Goal: Task Accomplishment & Management: Manage account settings

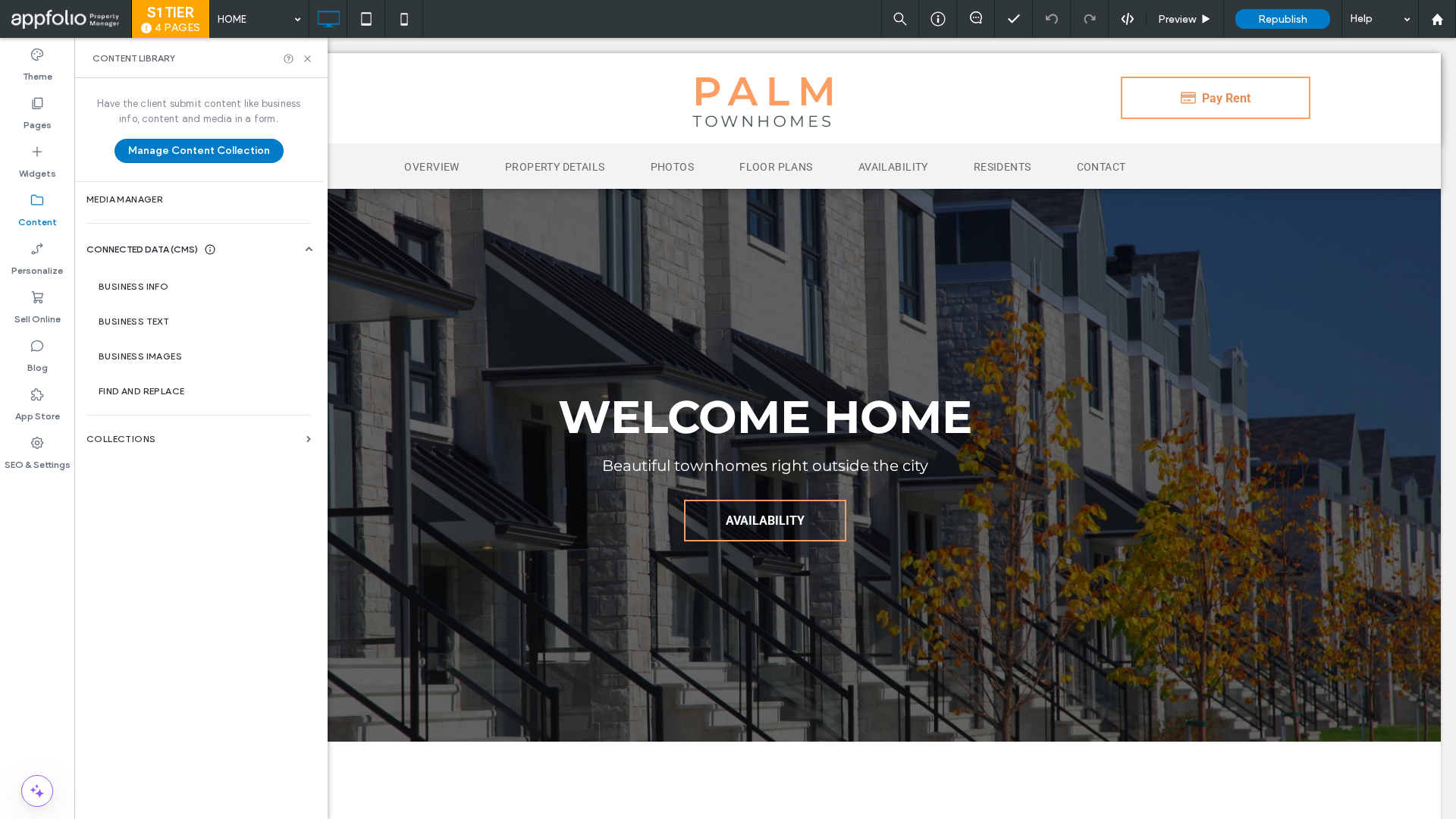
click at [125, 418] on div "Have the client submit content like business info, content and media in a form.…" at bounding box center [198, 447] width 249 height 738
click at [154, 443] on label "Collections" at bounding box center [194, 439] width 214 height 11
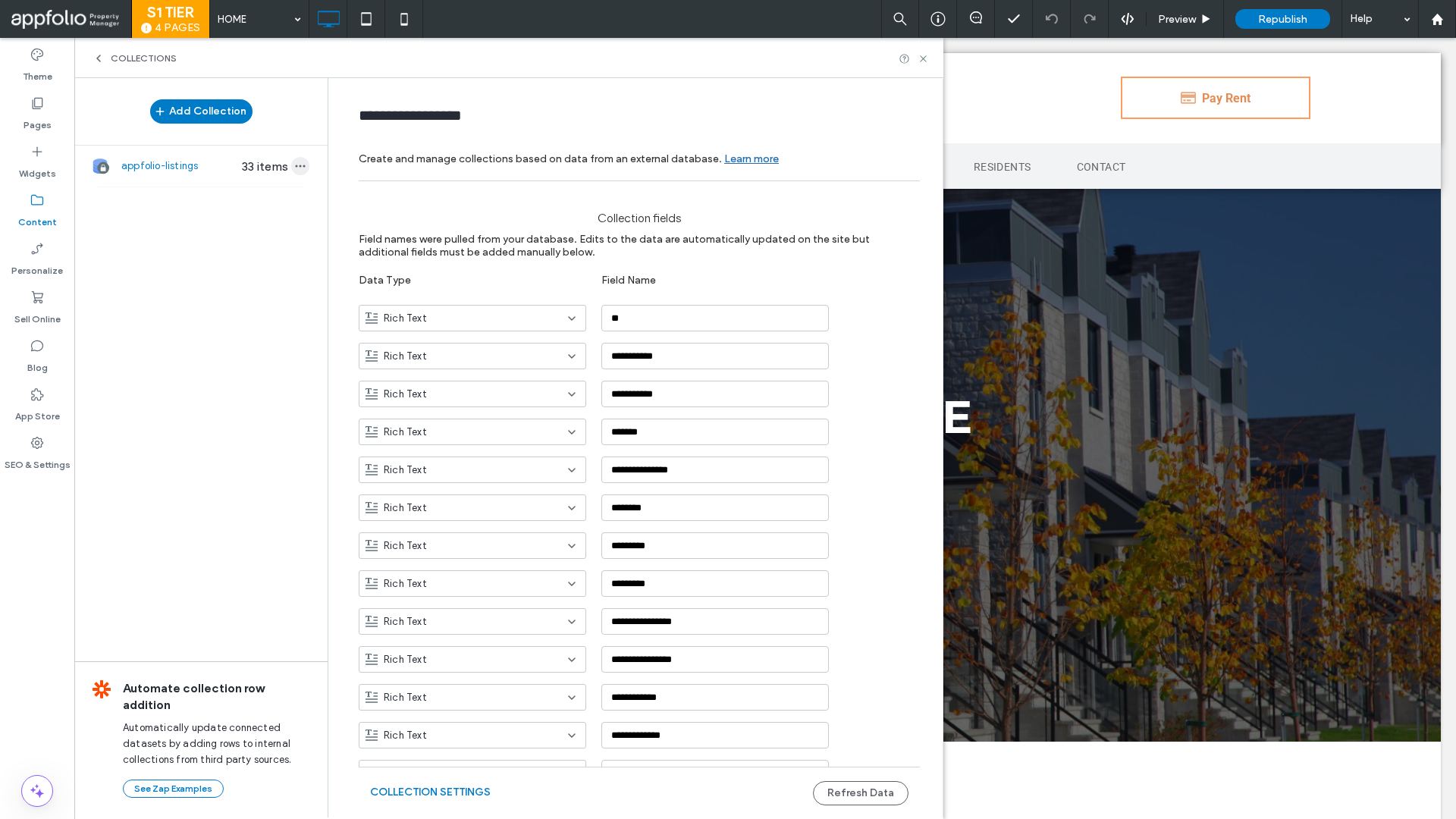
click at [294, 169] on icon "button" at bounding box center [300, 166] width 12 height 12
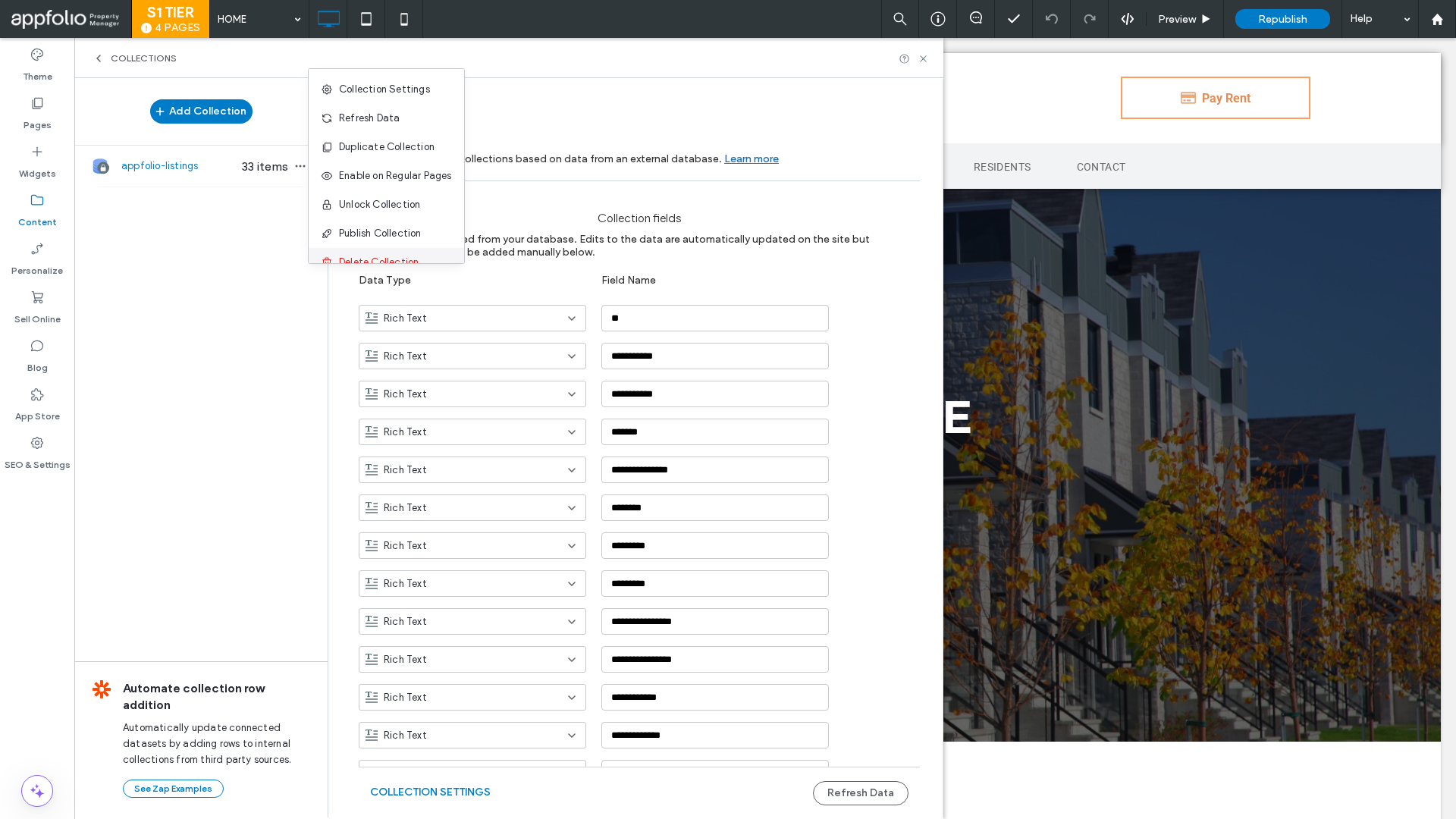
scroll to position [20, 0]
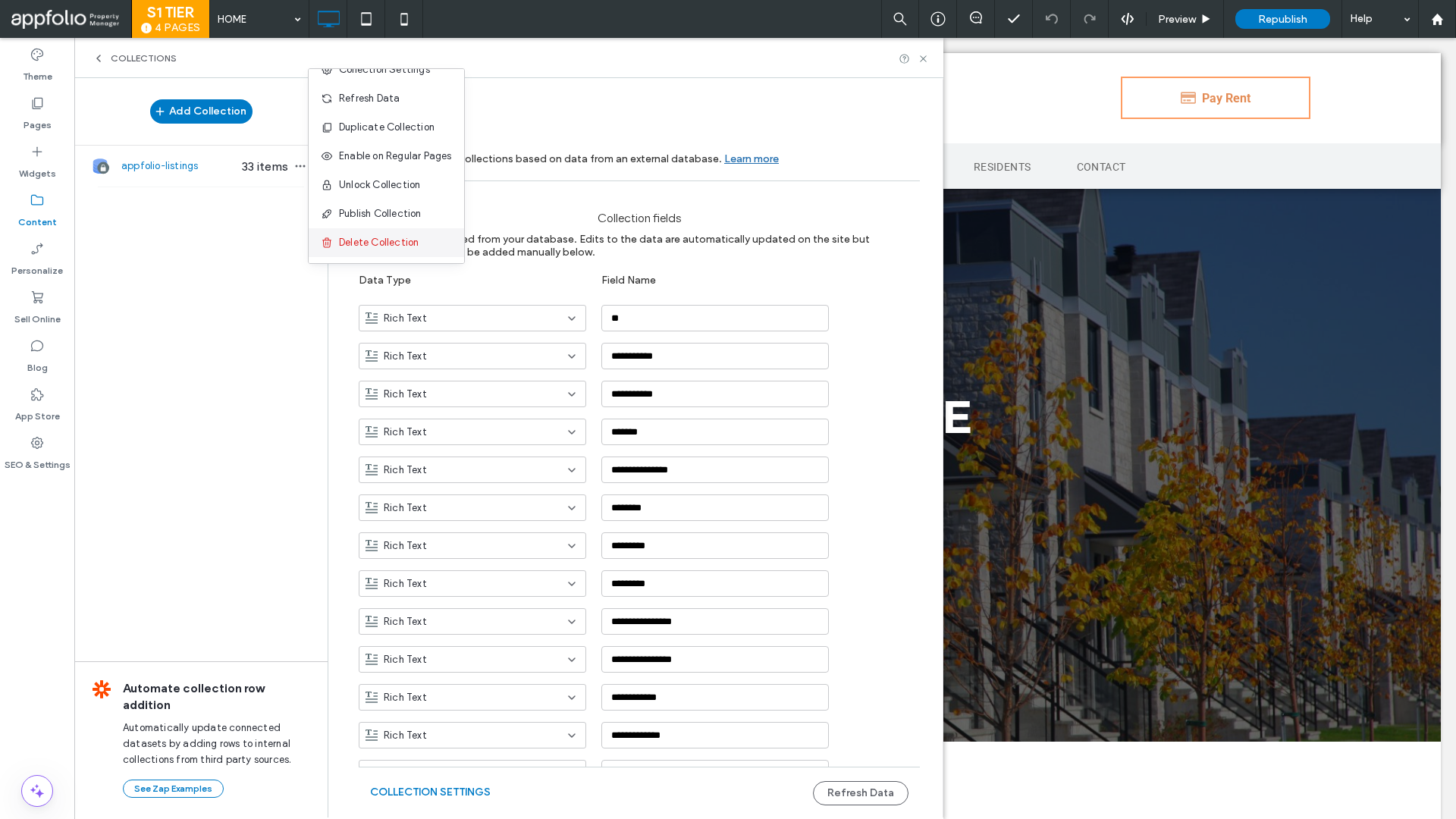
click at [364, 246] on span "Delete Collection" at bounding box center [379, 243] width 80 height 15
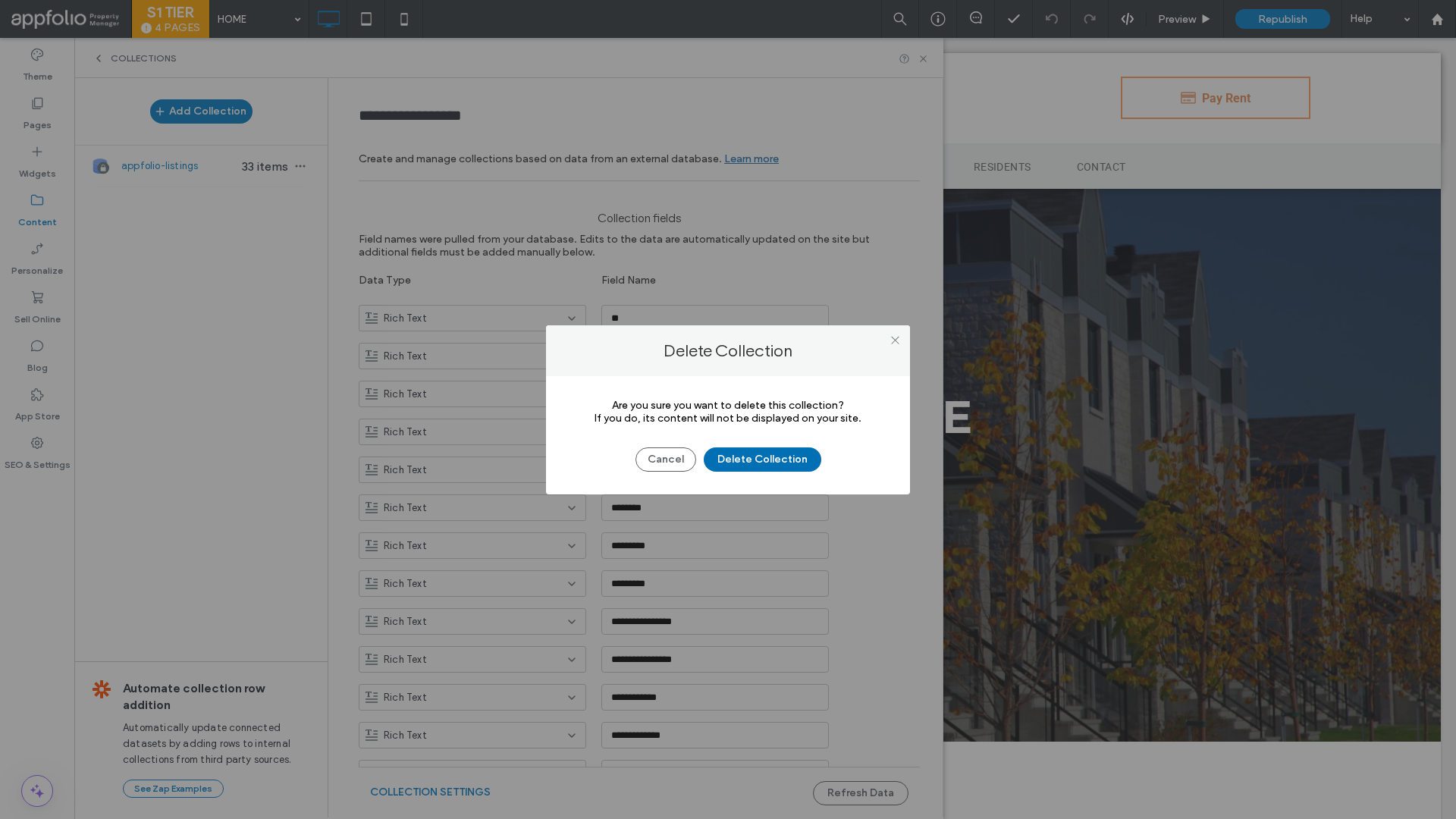
click at [748, 456] on button "Delete Collection" at bounding box center [763, 460] width 118 height 24
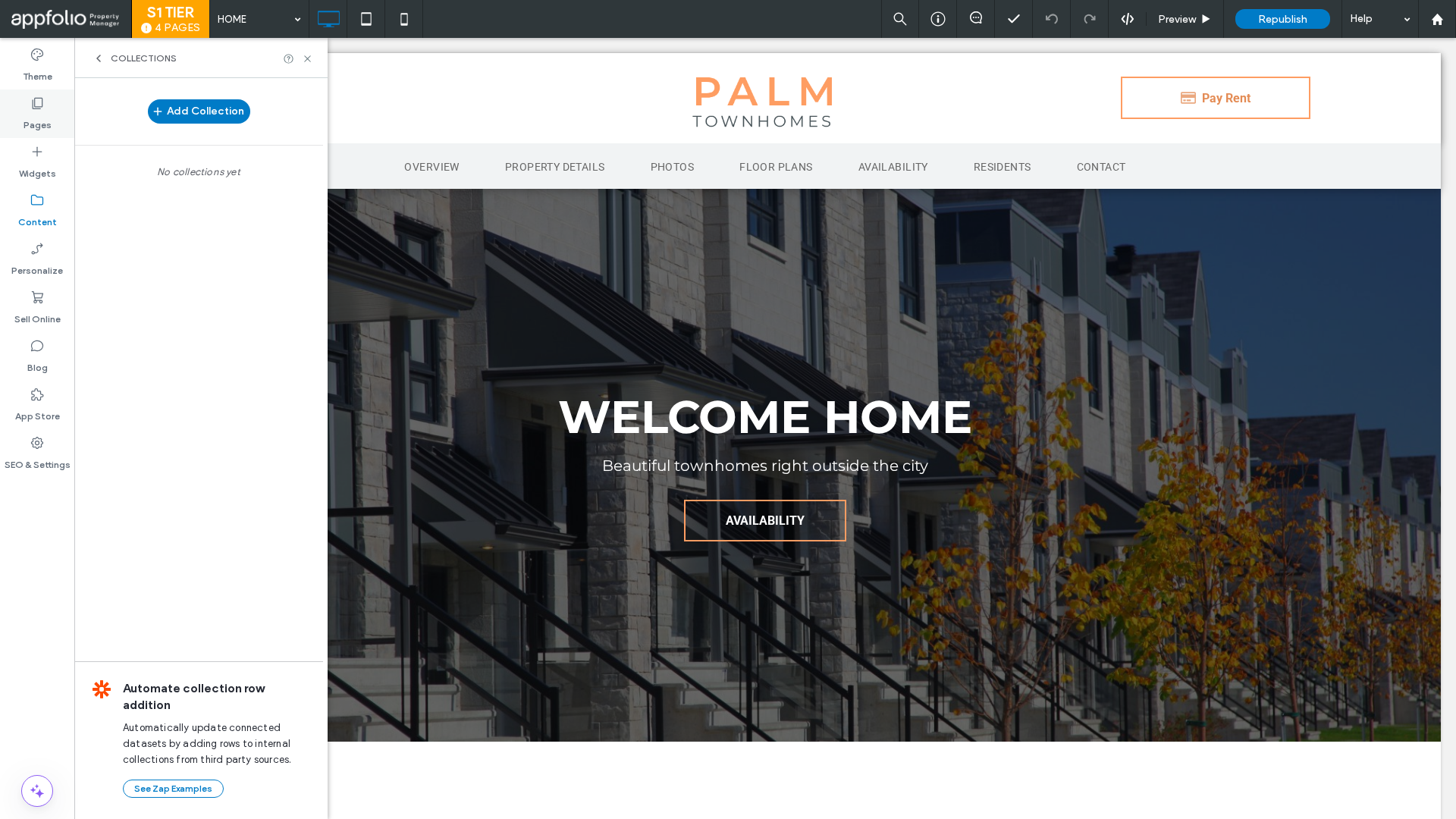
click at [49, 99] on div "Pages" at bounding box center [37, 114] width 74 height 49
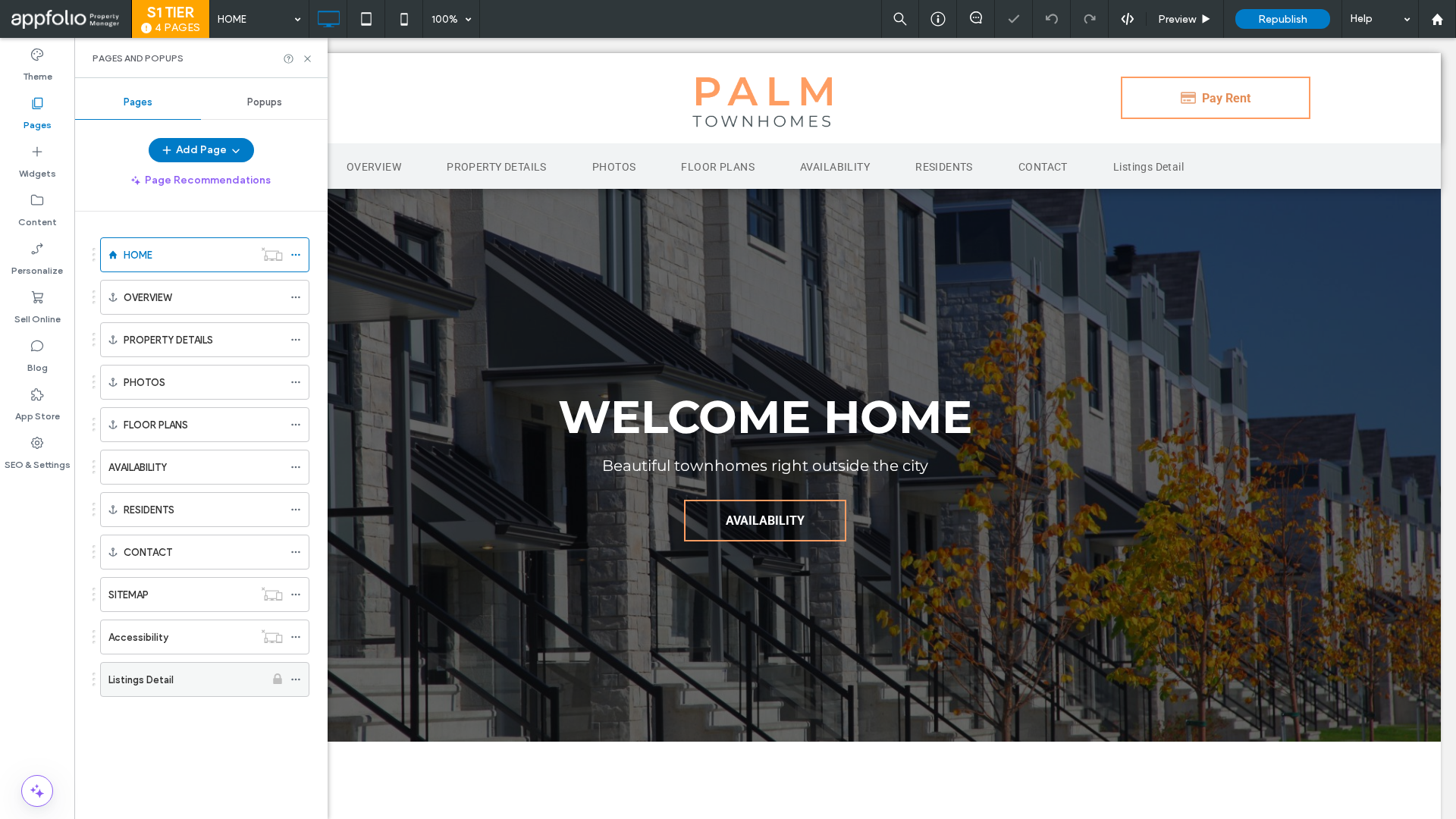
click at [297, 683] on icon at bounding box center [296, 680] width 11 height 11
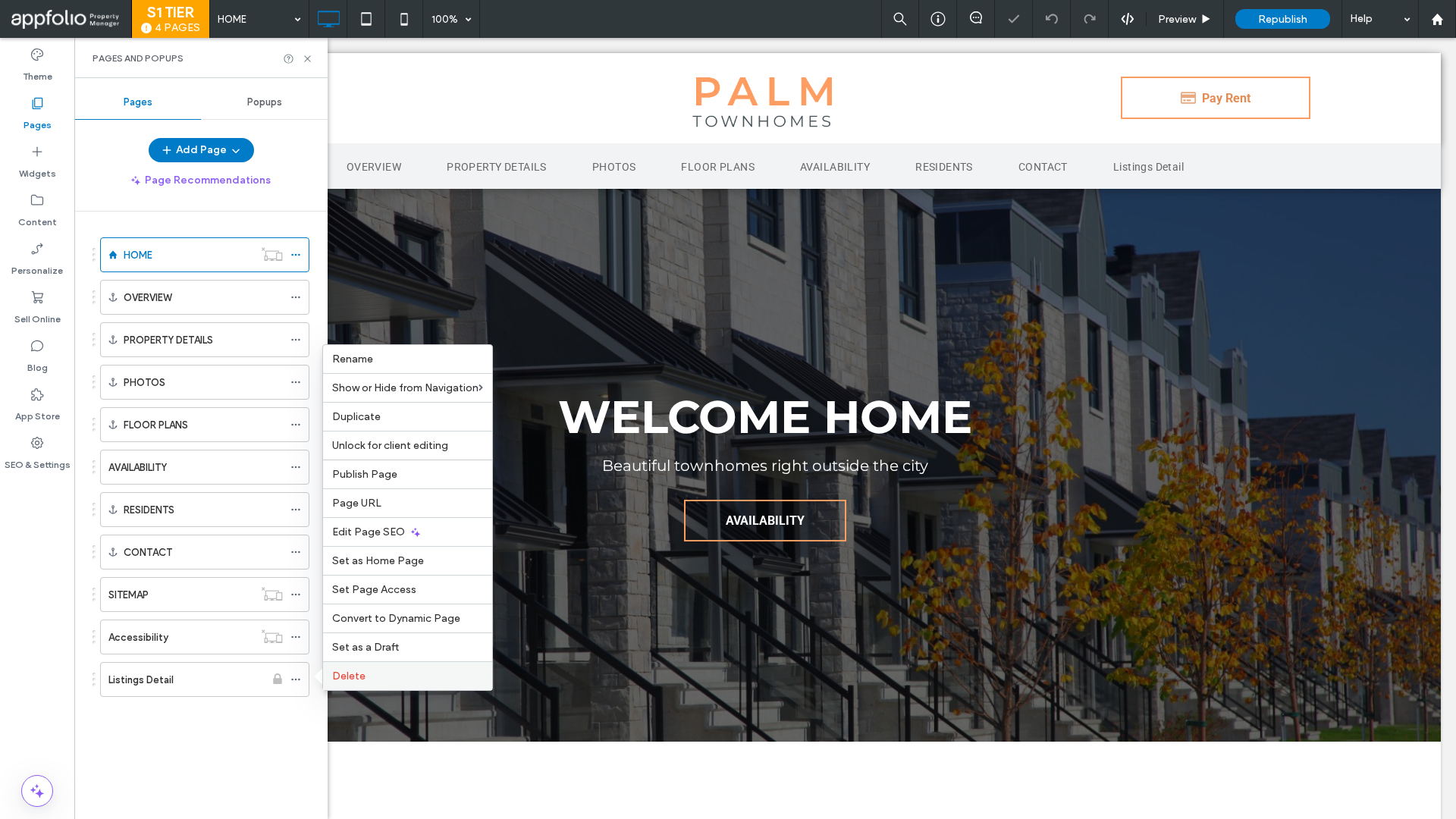
click at [357, 672] on span "Delete" at bounding box center [348, 676] width 33 height 13
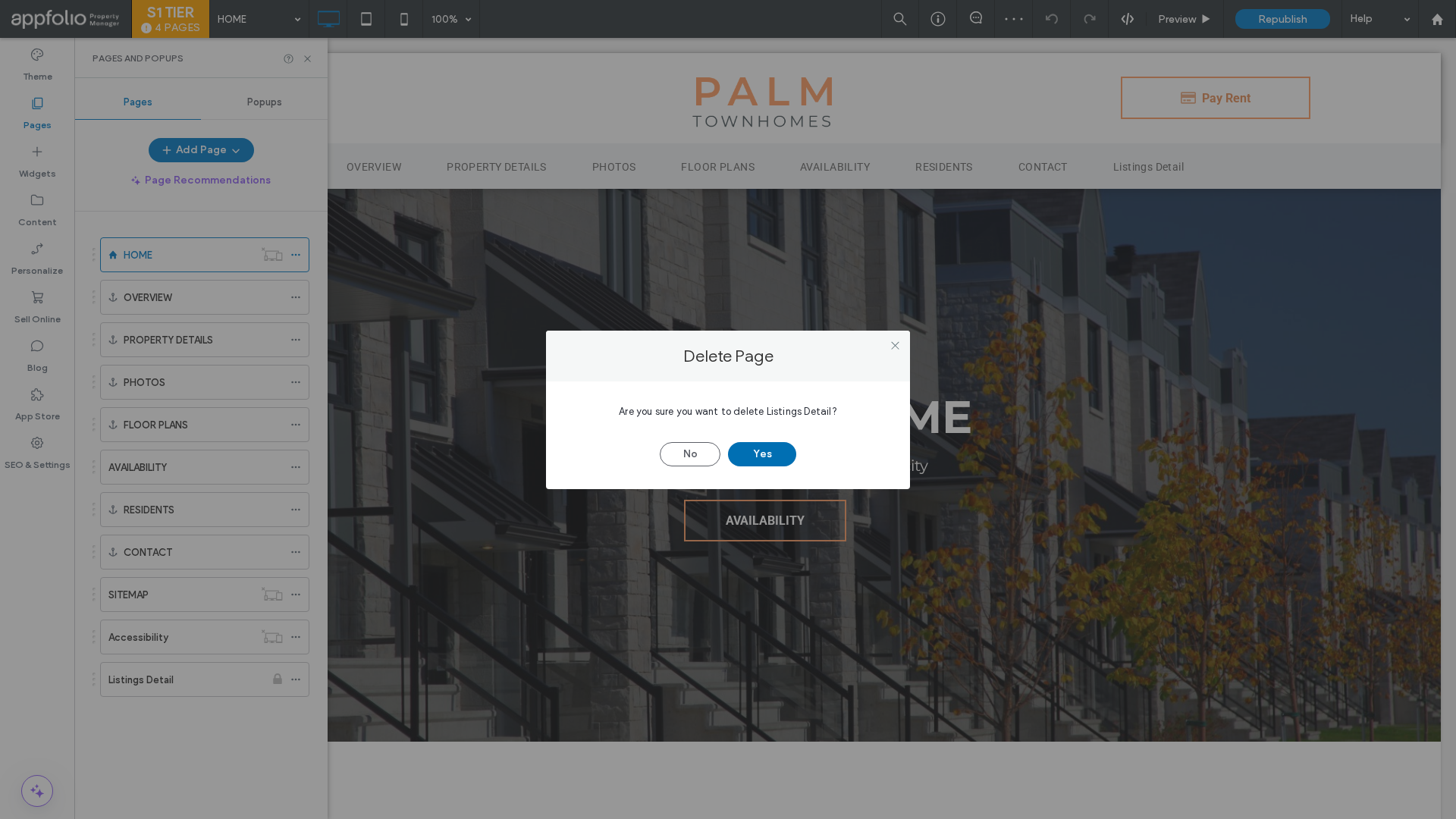
click at [758, 457] on button "Yes" at bounding box center [762, 454] width 68 height 24
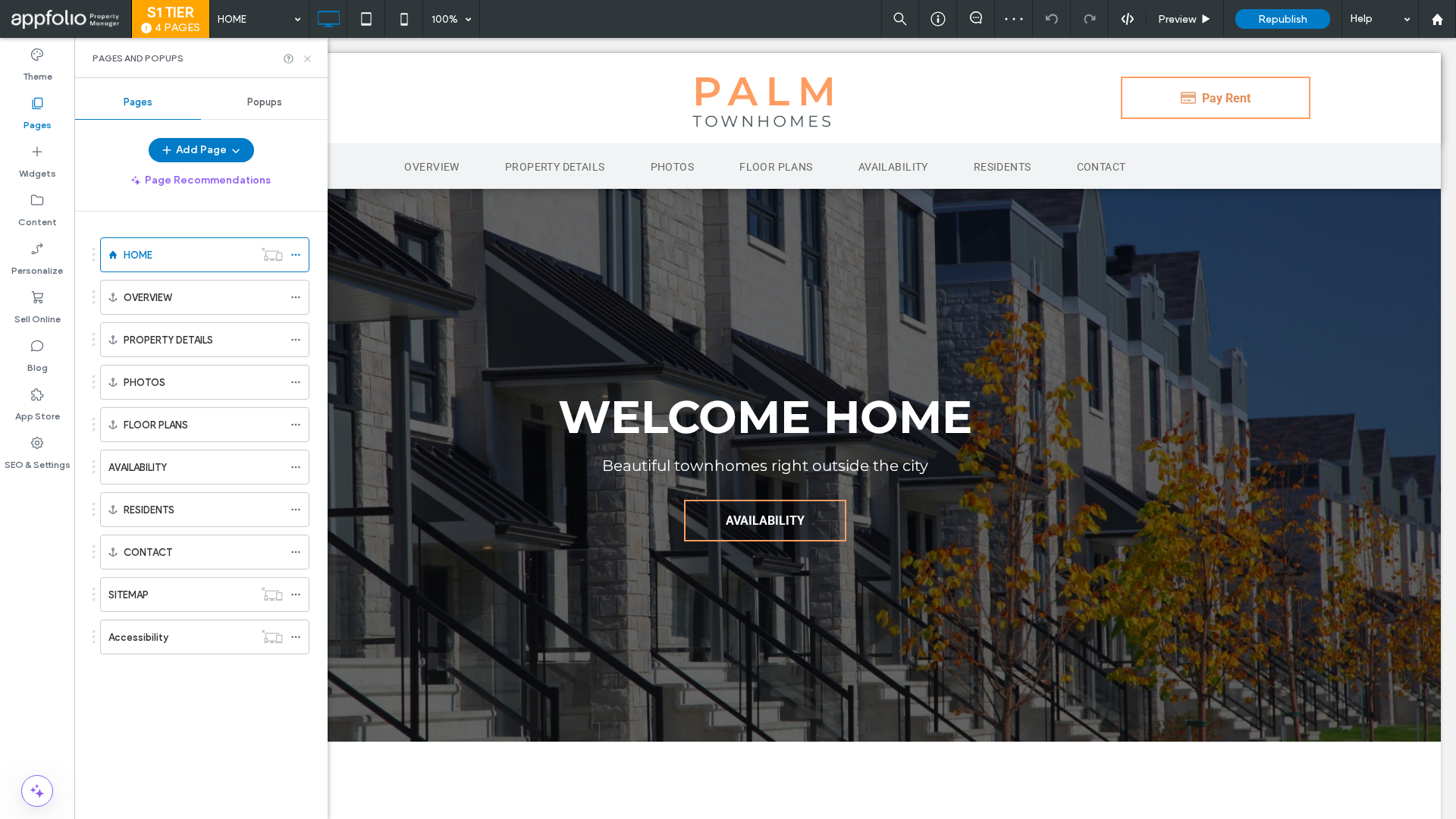
click at [307, 58] on icon at bounding box center [308, 59] width 12 height 12
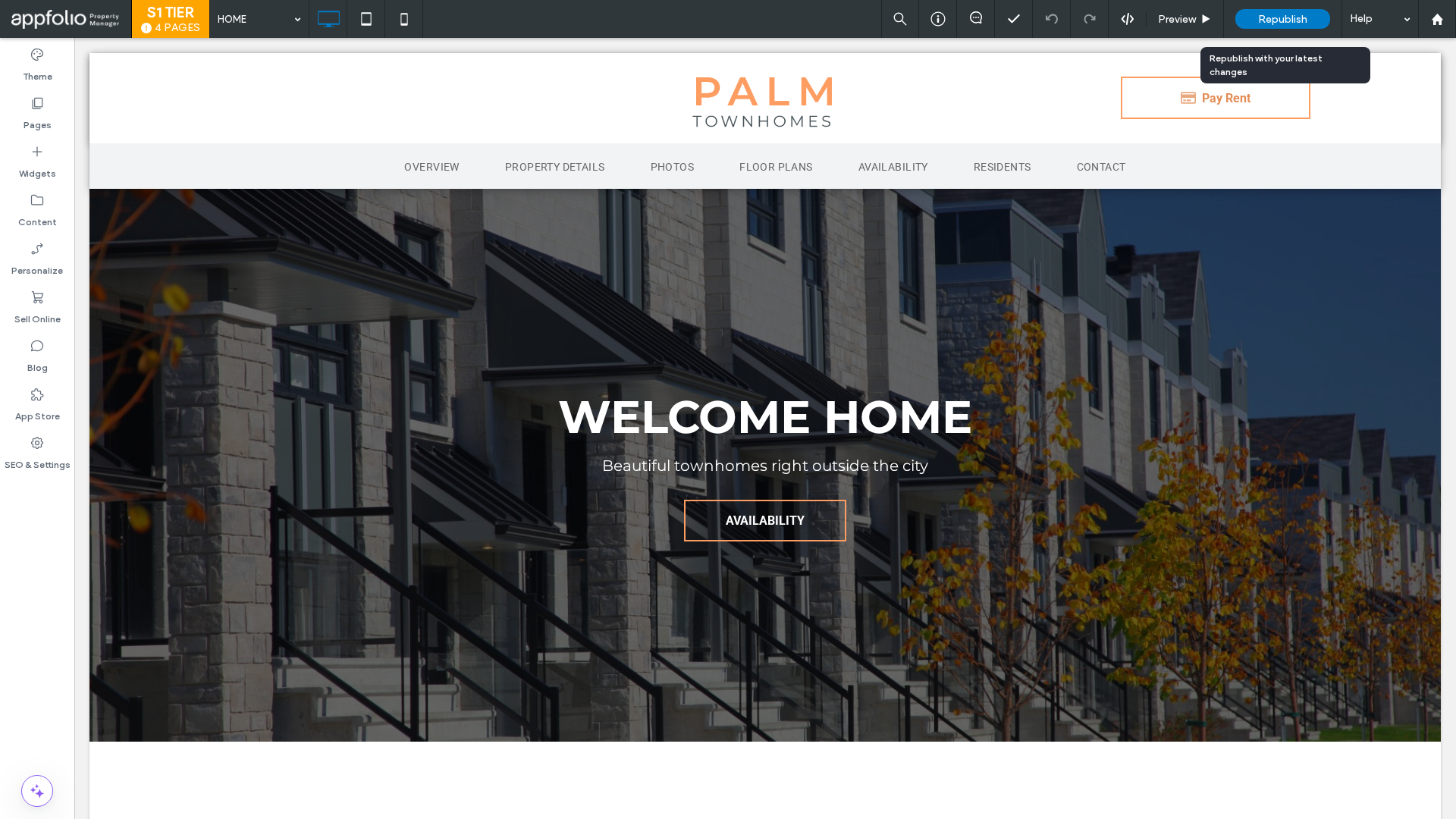
click at [1294, 24] on span "Republish" at bounding box center [1283, 19] width 49 height 13
